Goal: Information Seeking & Learning: Learn about a topic

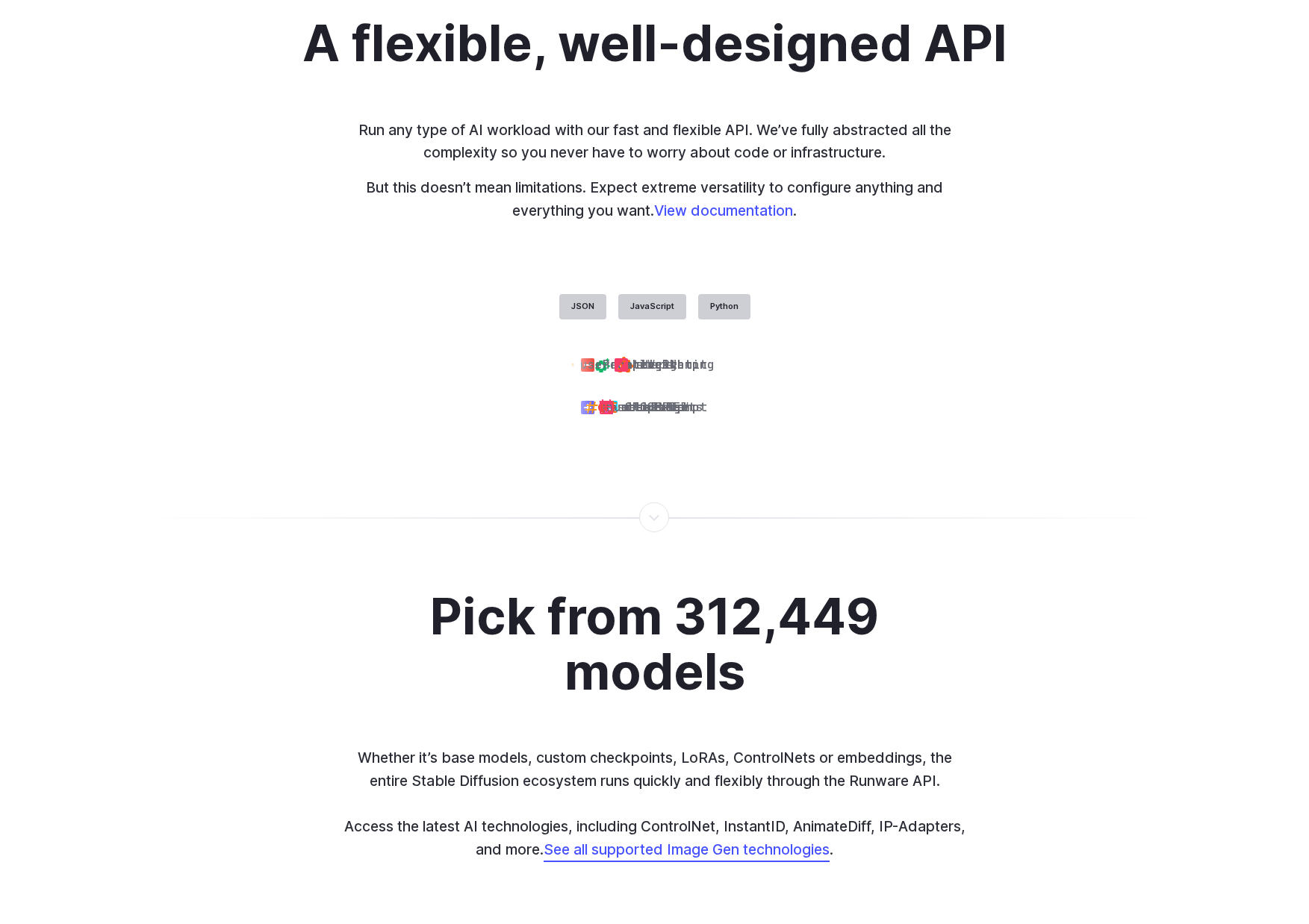
click at [1090, 279] on div "A flexible, well-designed API Run any type of AI workload with our fast and fle…" at bounding box center [654, 222] width 1039 height 412
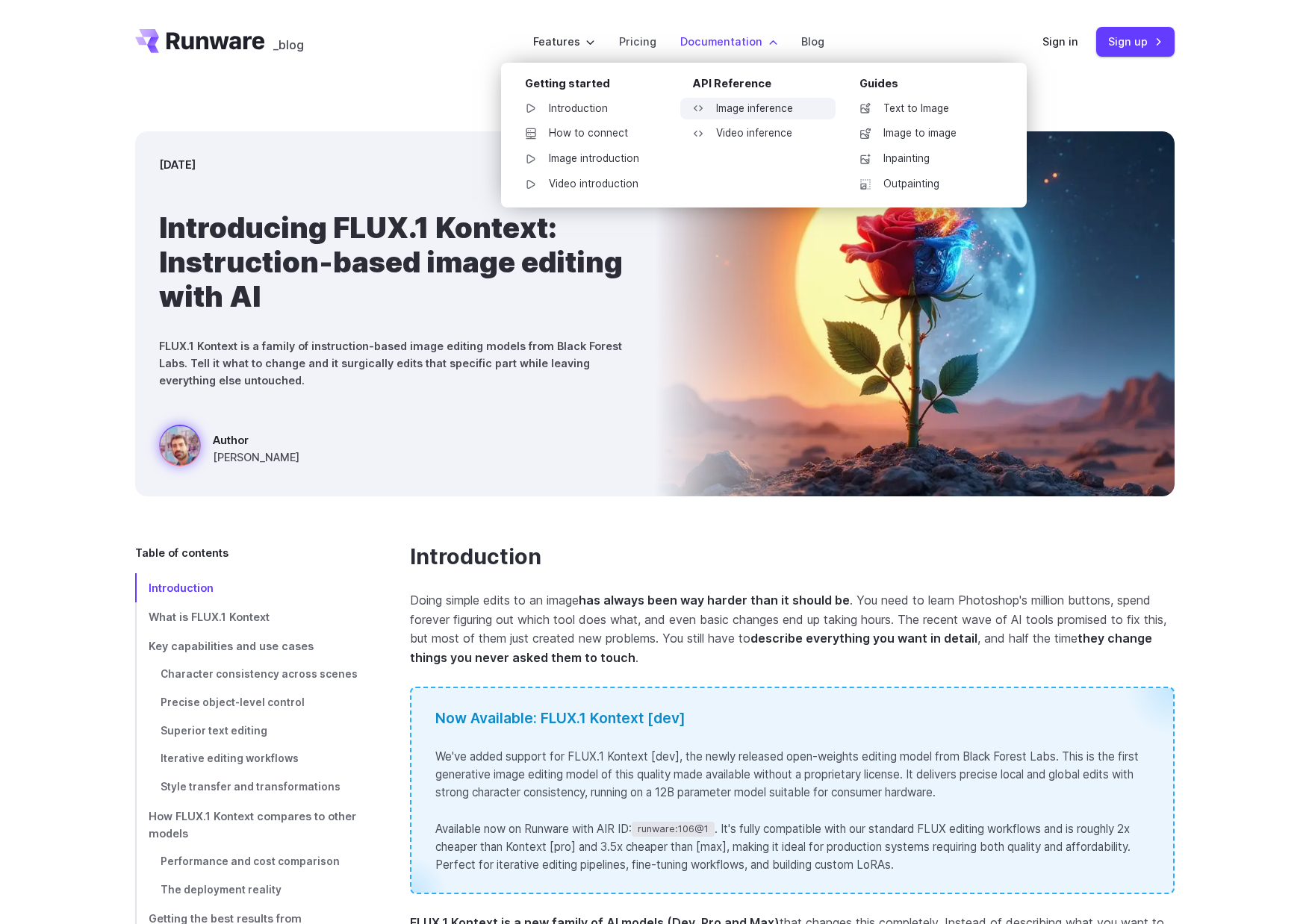
click at [734, 109] on link "Image inference" at bounding box center [758, 108] width 155 height 23
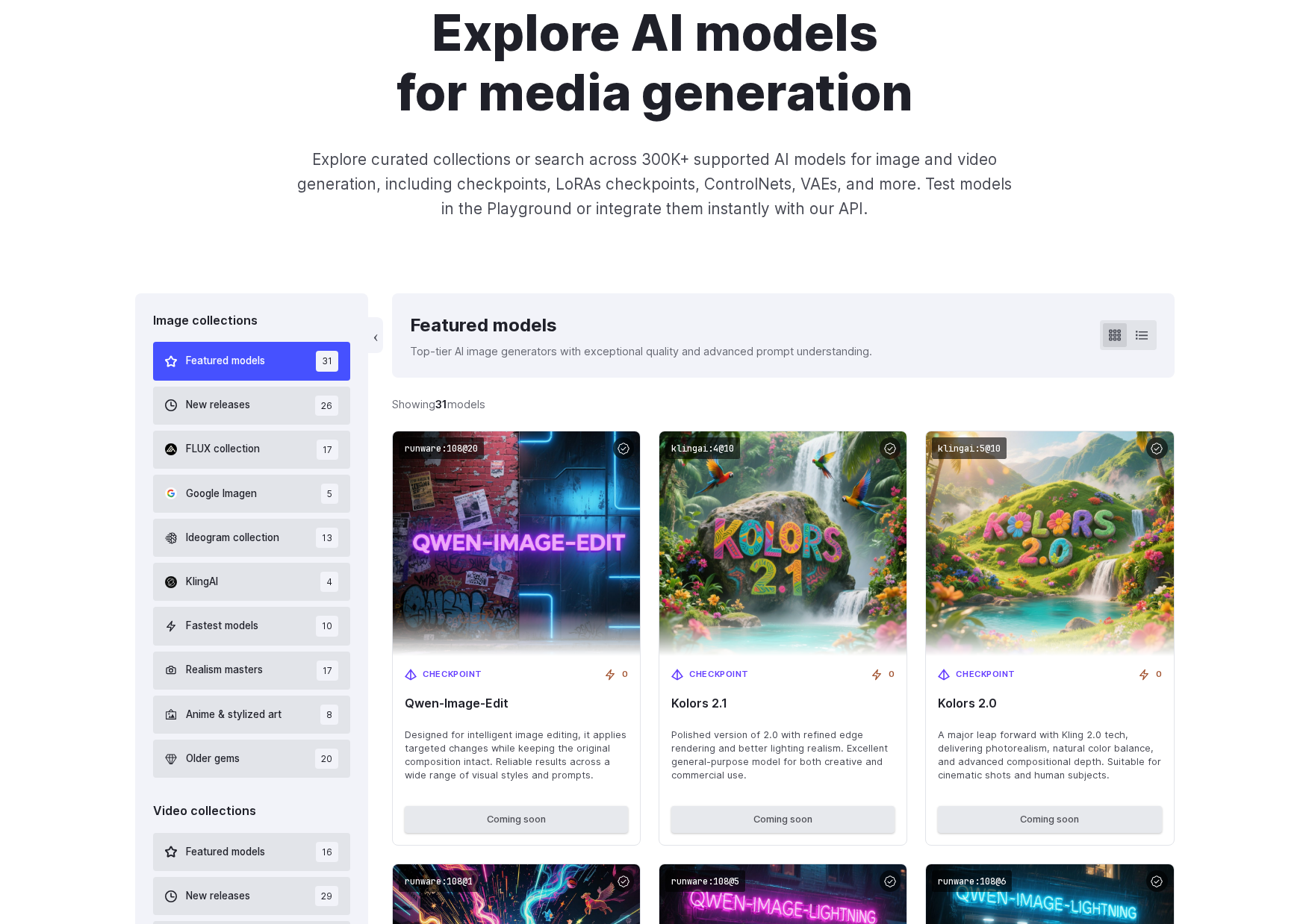
scroll to position [157, 0]
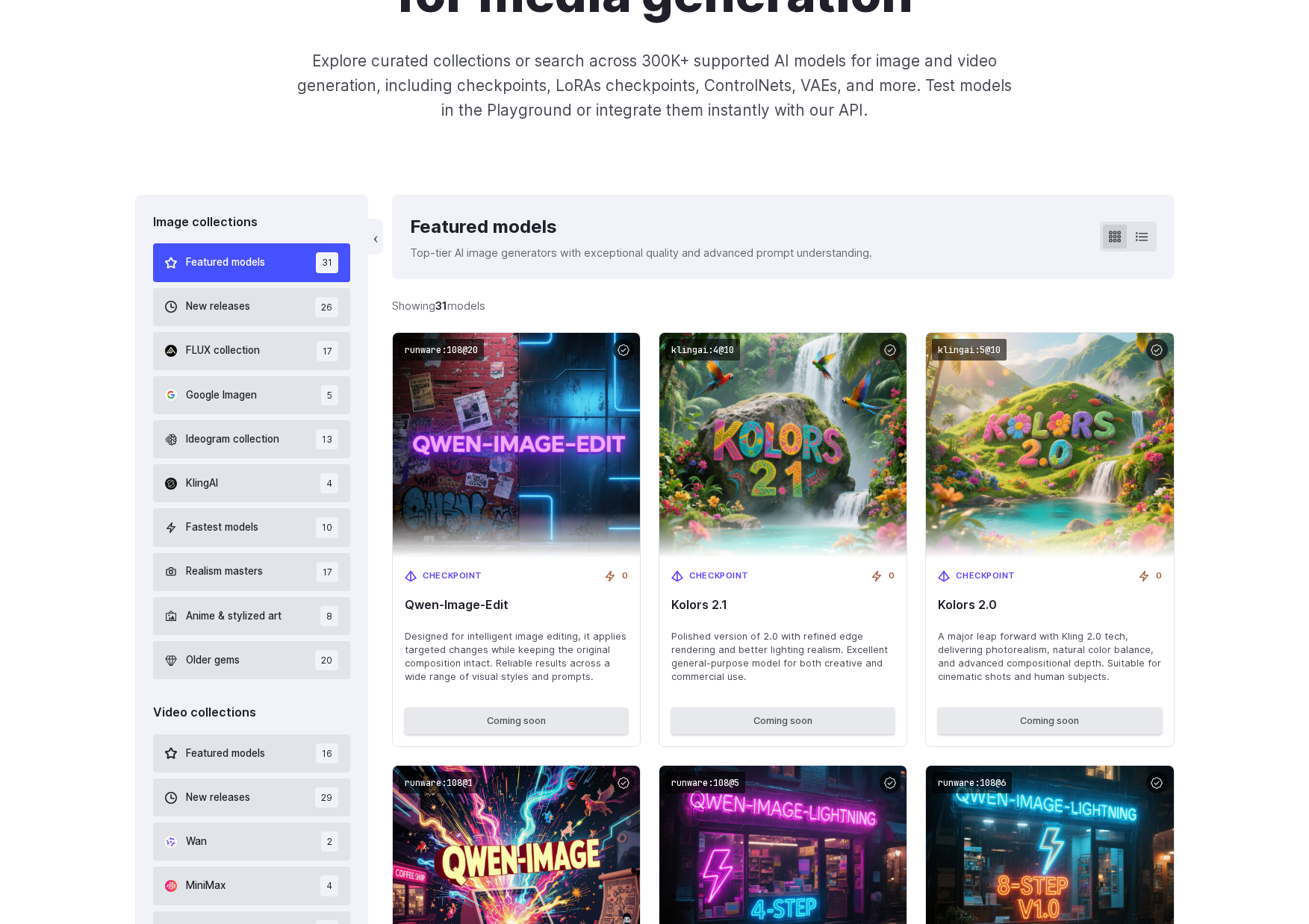
scroll to position [256, 0]
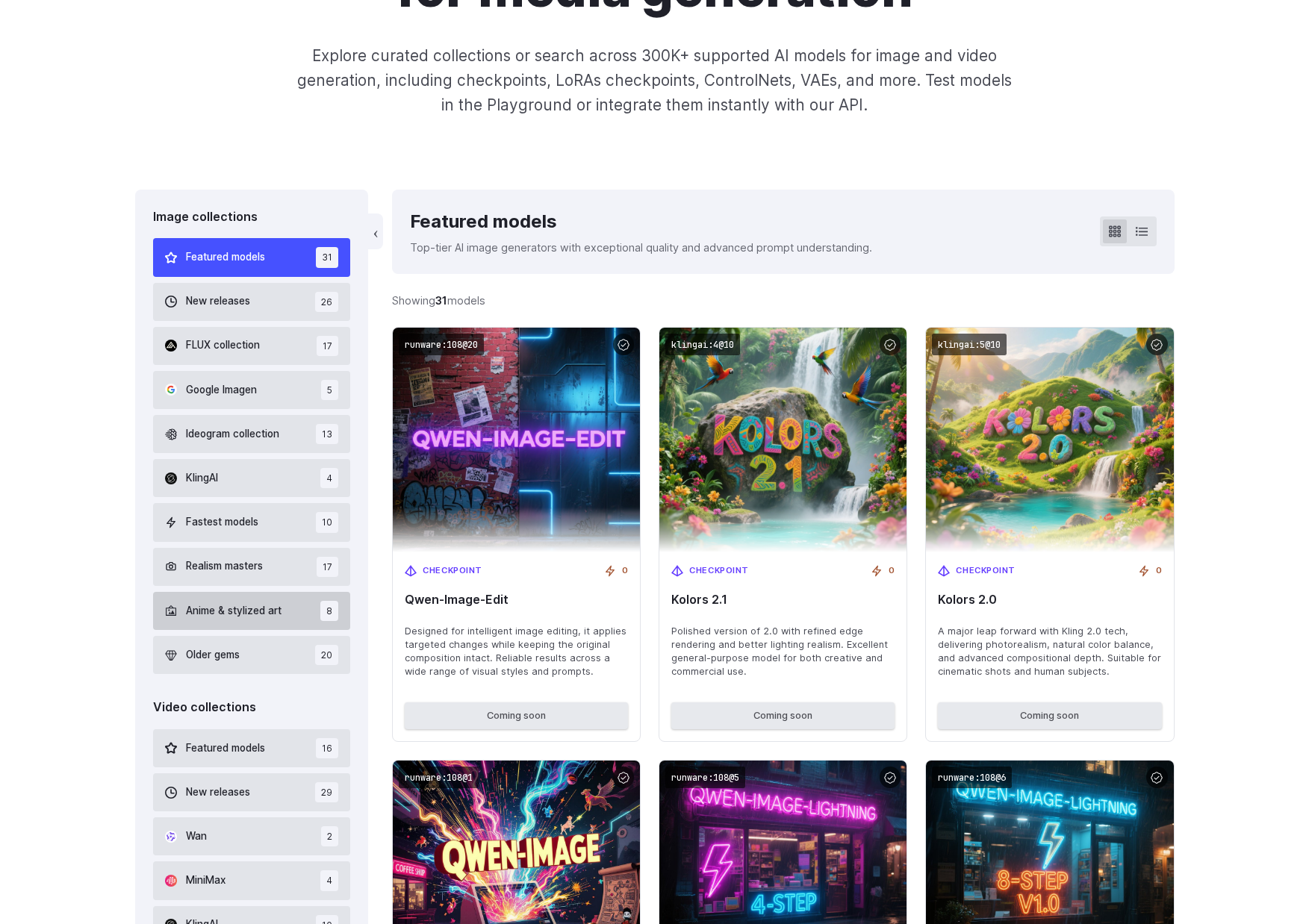
click at [272, 614] on span "Anime & stylized art" at bounding box center [234, 612] width 96 height 17
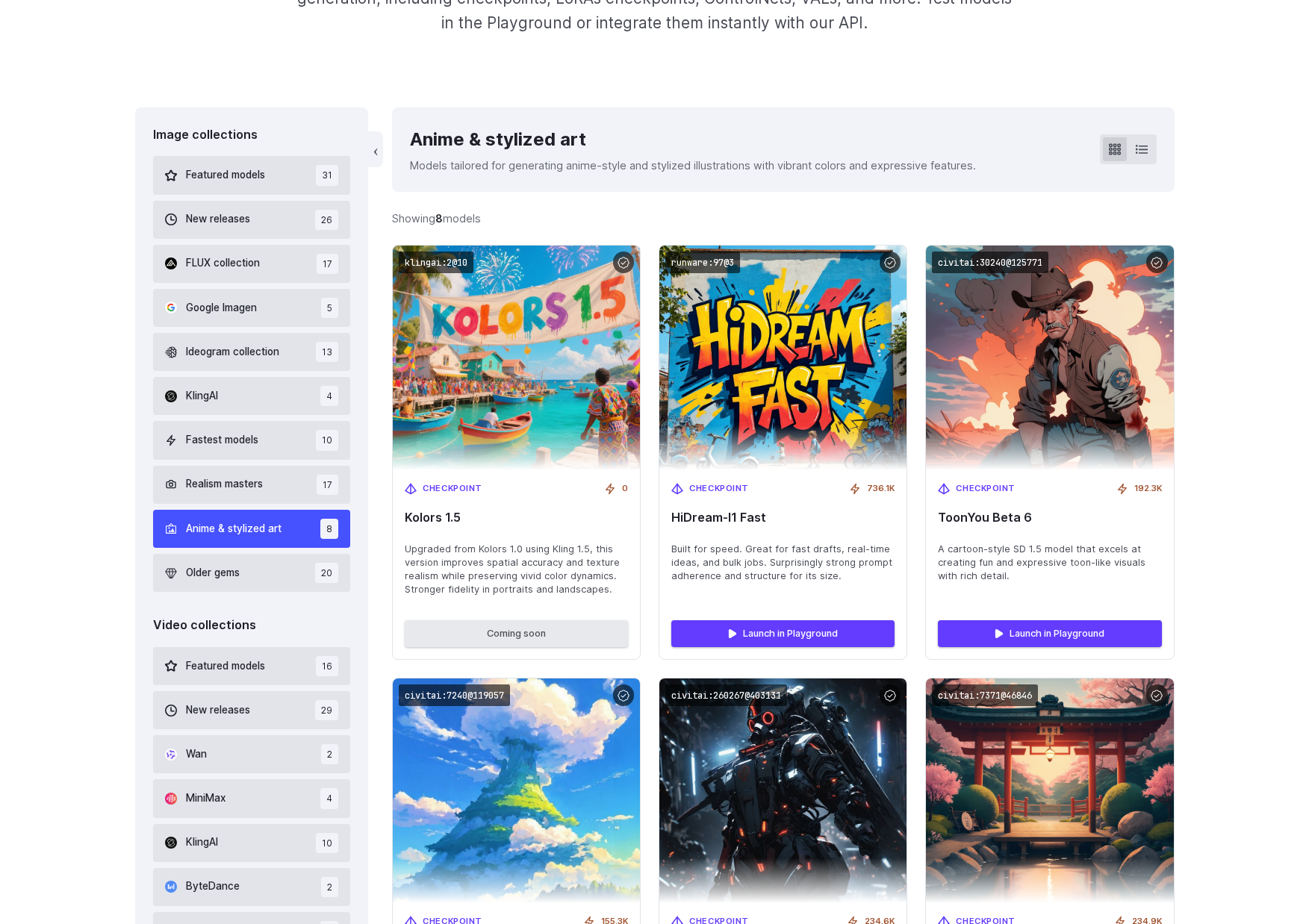
scroll to position [350, 0]
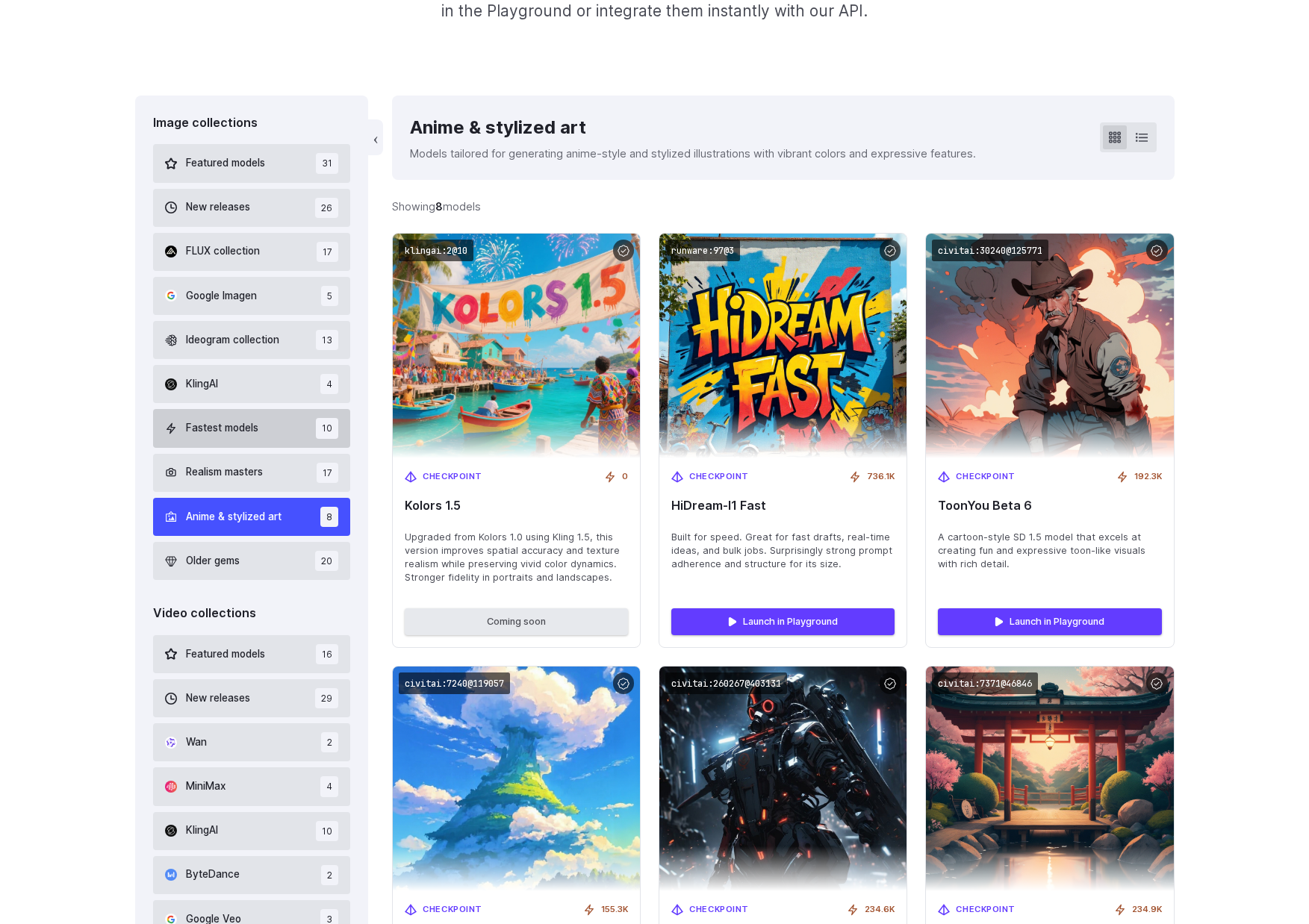
click at [267, 422] on button "Fastest models 10" at bounding box center [251, 428] width 197 height 38
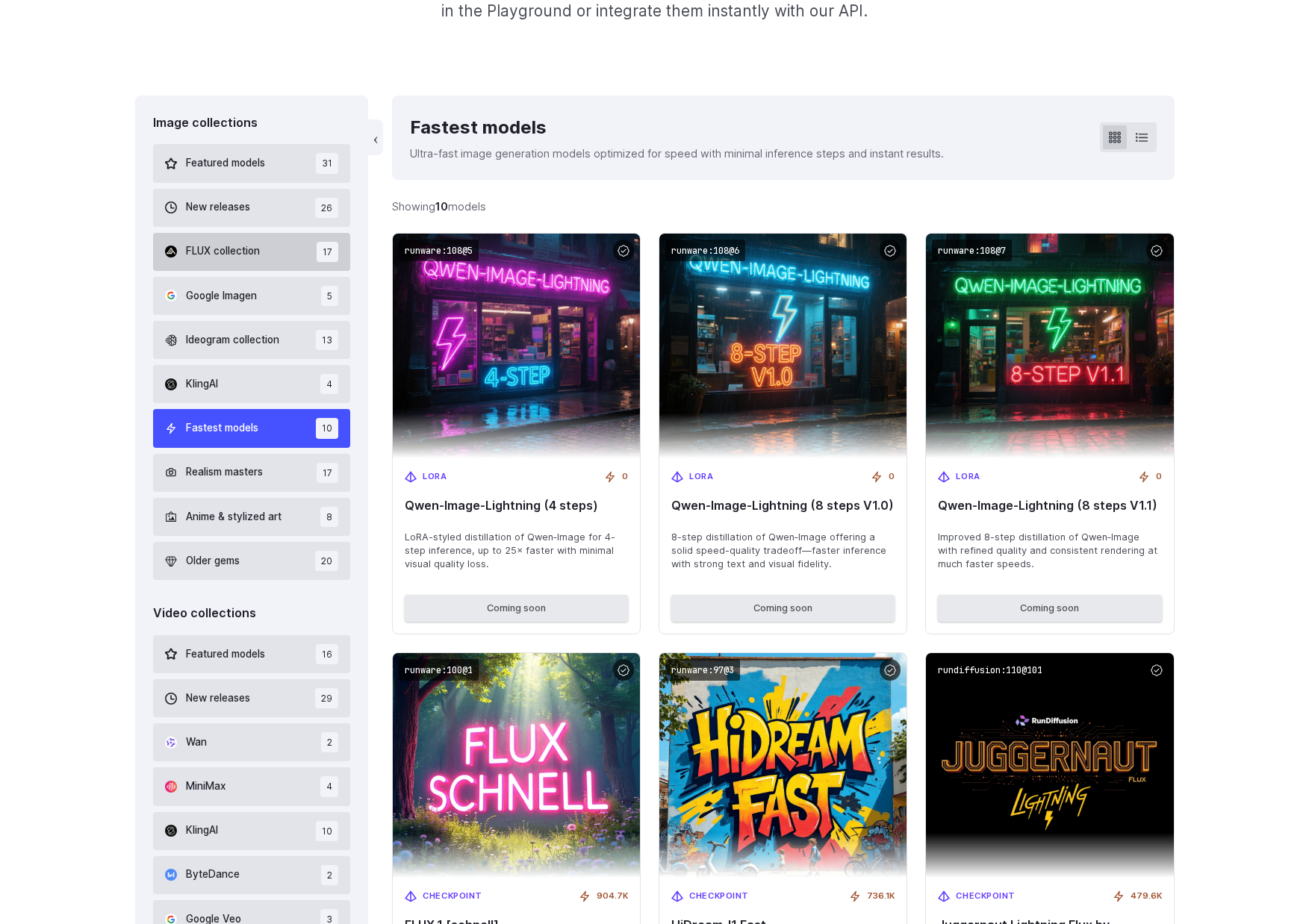
click at [284, 255] on button "FLUX collection 17" at bounding box center [251, 251] width 197 height 38
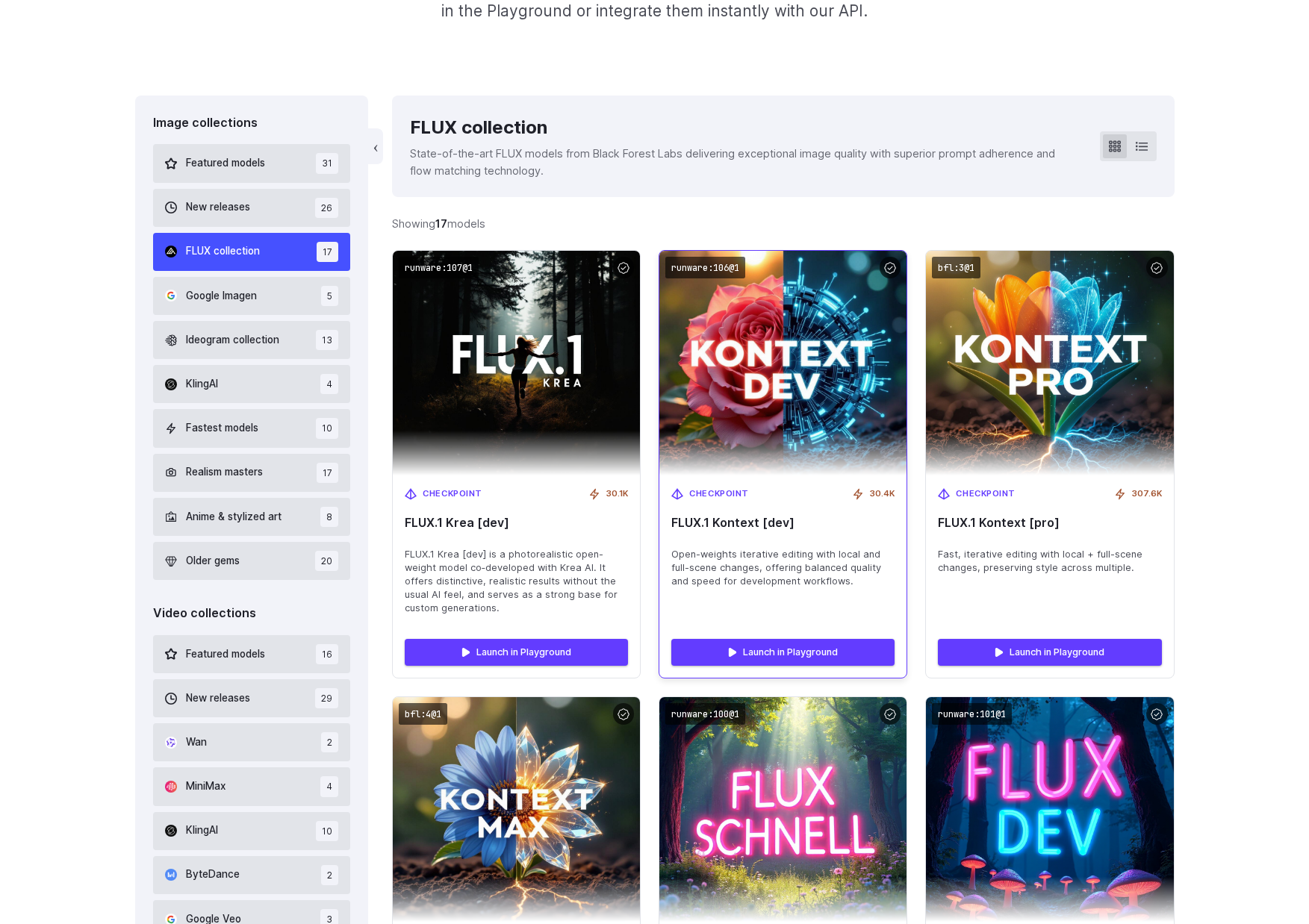
click at [726, 528] on span "FLUX.1 Kontext [dev]" at bounding box center [783, 522] width 223 height 14
click at [684, 266] on code "runware:106@1" at bounding box center [705, 268] width 80 height 22
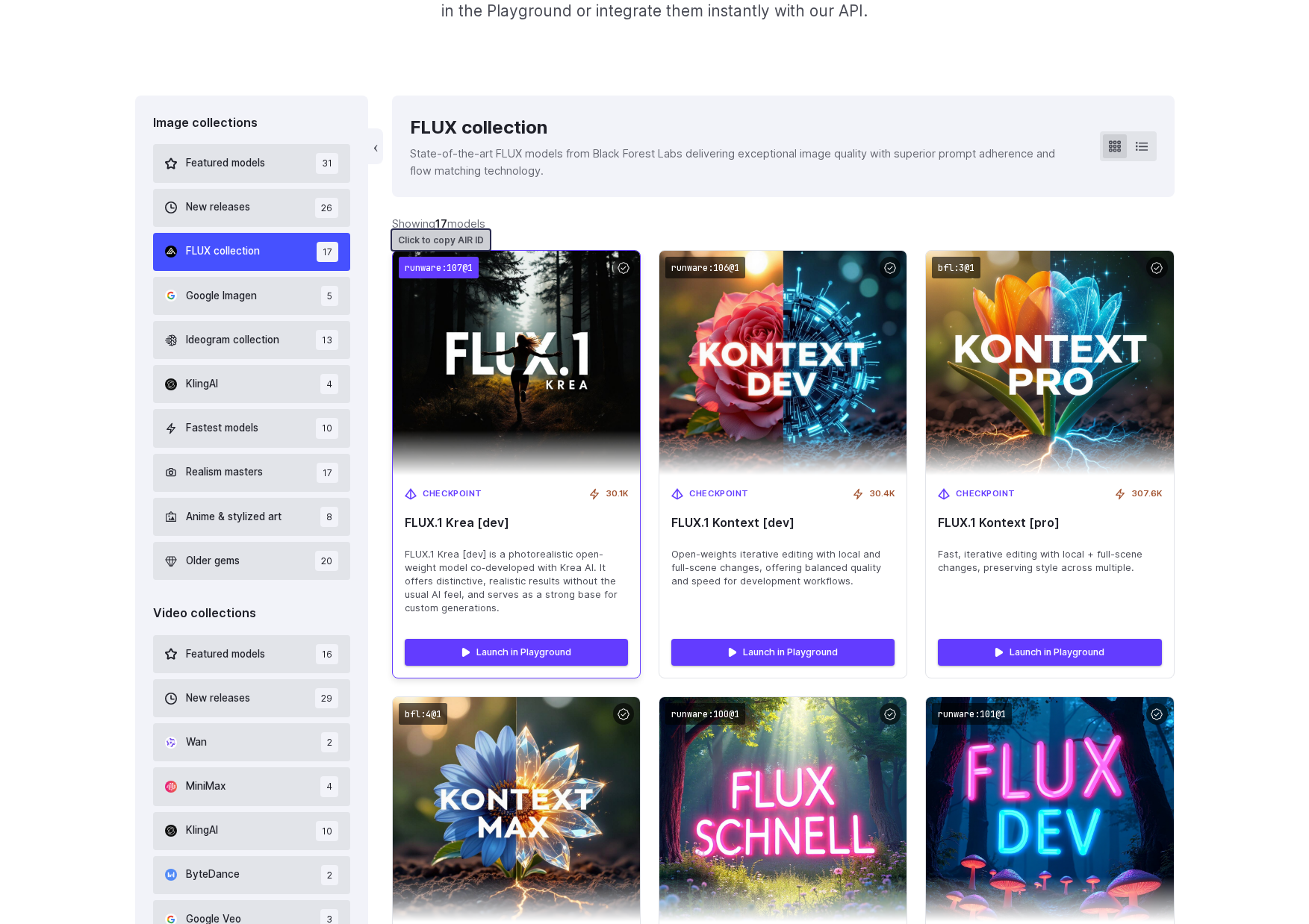
click at [461, 268] on code "runware:107@1" at bounding box center [439, 268] width 80 height 22
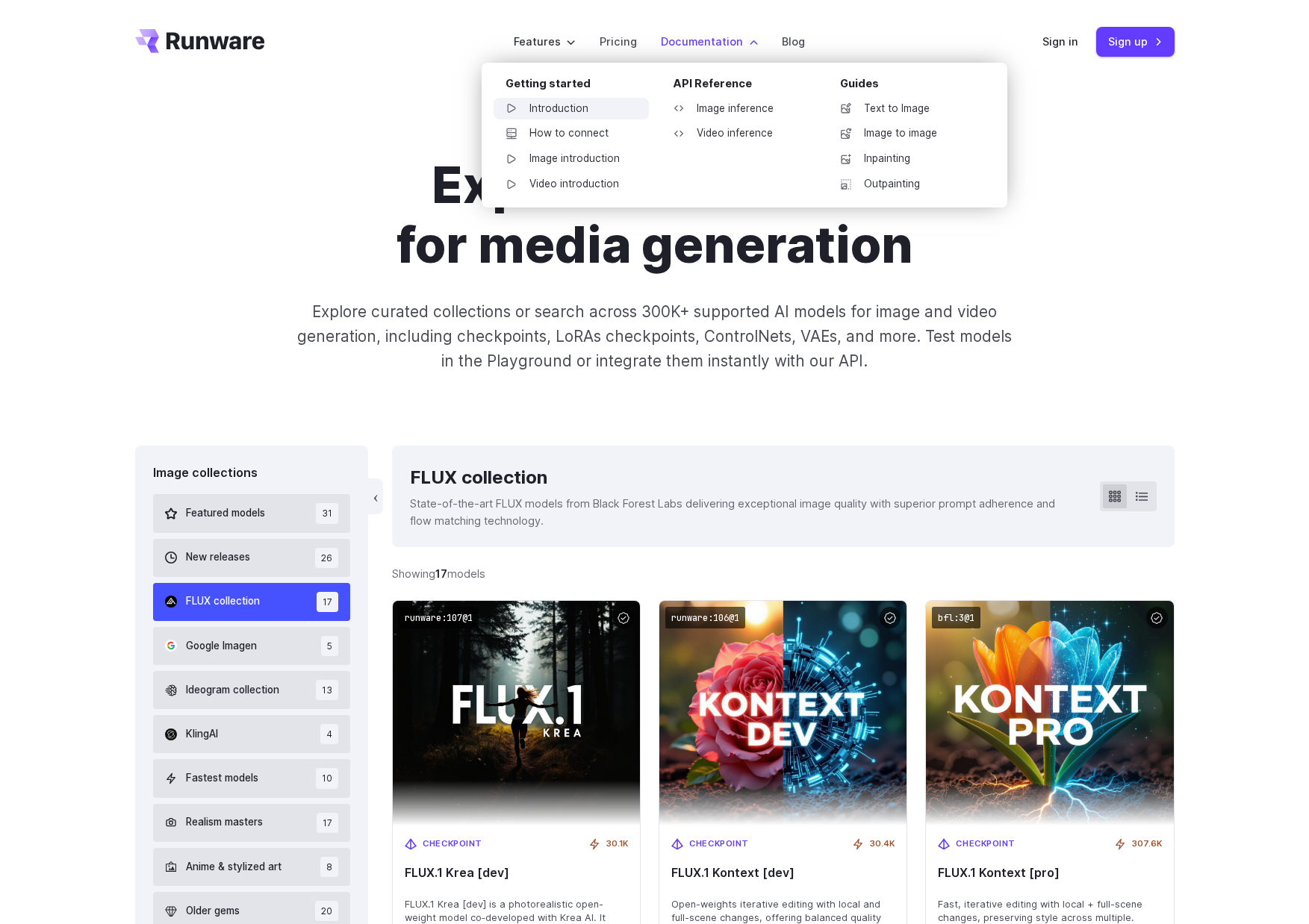
click at [598, 113] on link "Introduction" at bounding box center [570, 108] width 155 height 23
